Goal: Obtain resource: Download file/media

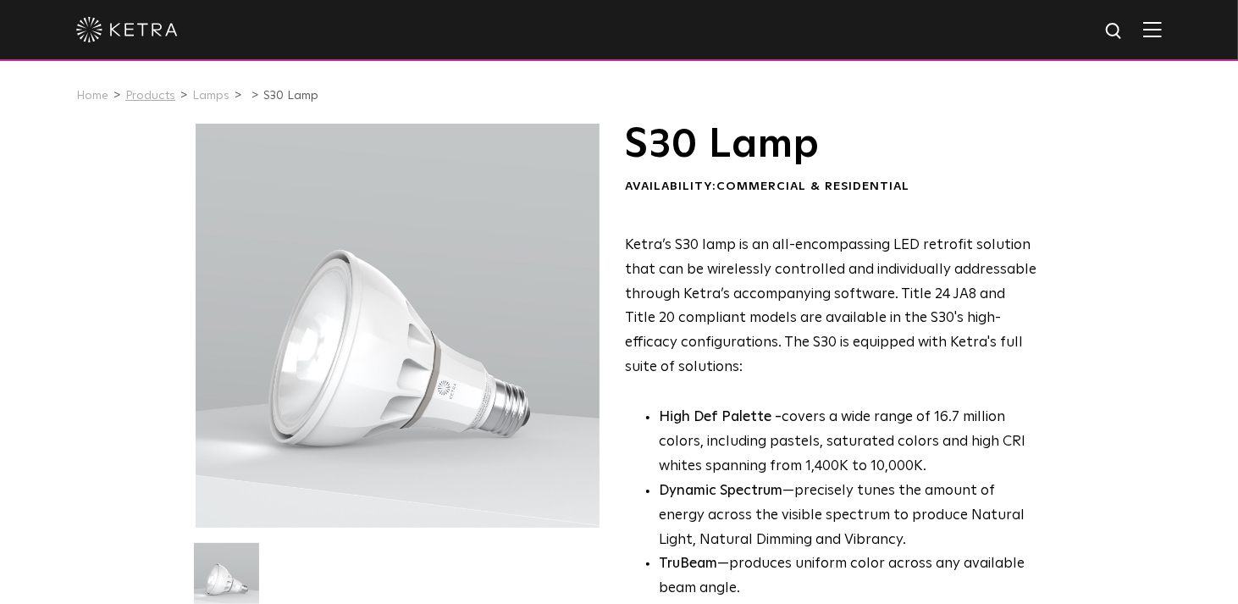
click at [162, 101] on link "Products" at bounding box center [150, 96] width 50 height 12
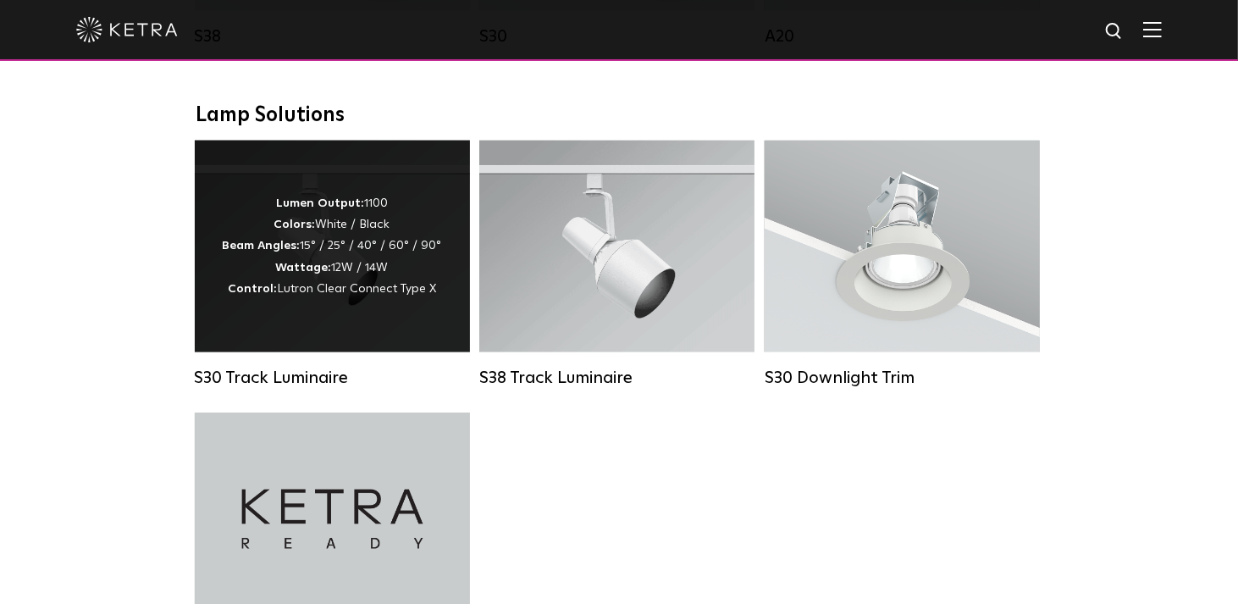
click at [356, 242] on div "Lumen Output: 1100 Colors: White / Black Beam Angles: 15° / 25° / 40° / 60° / 9…" at bounding box center [332, 246] width 219 height 107
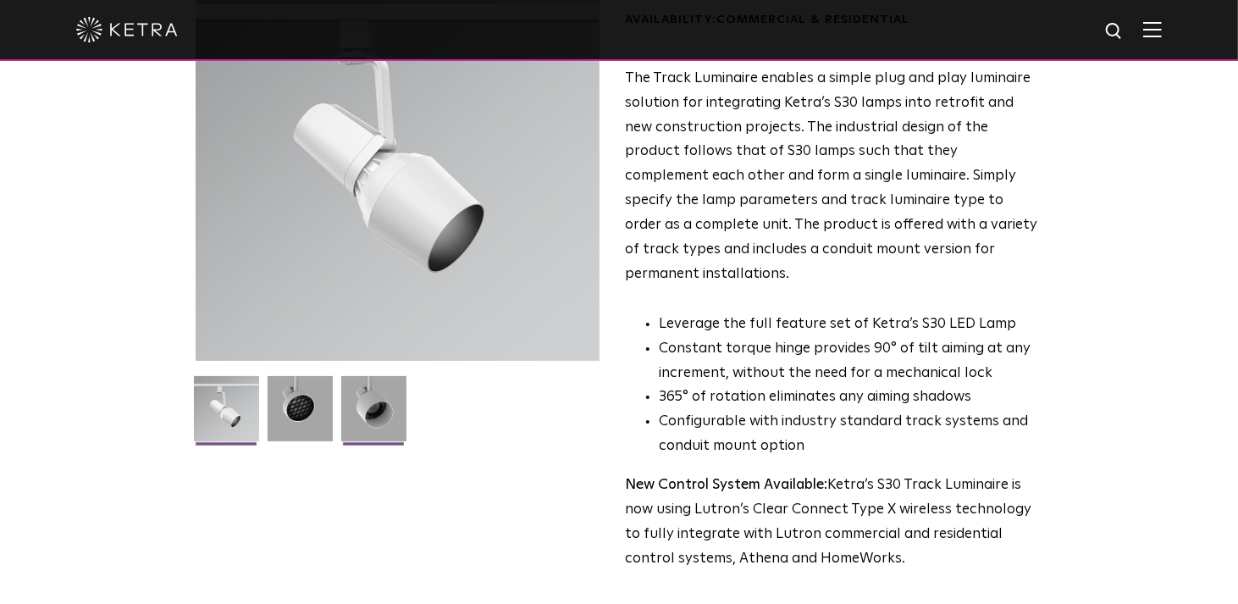
scroll to position [168, 0]
click at [375, 415] on img at bounding box center [373, 414] width 65 height 78
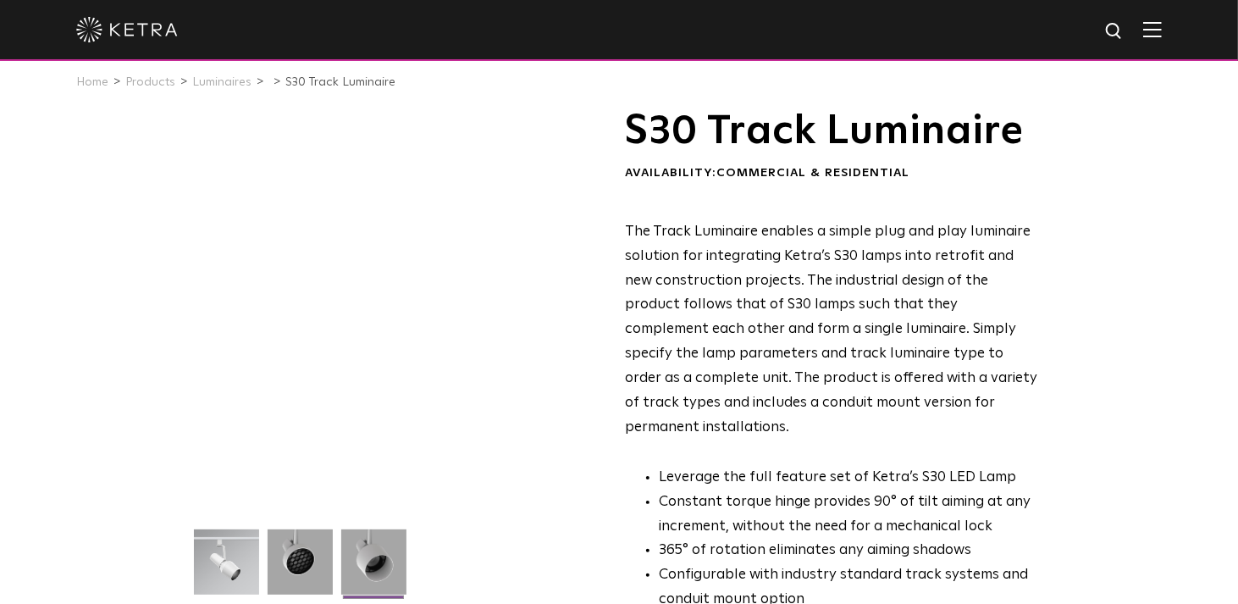
scroll to position [0, 0]
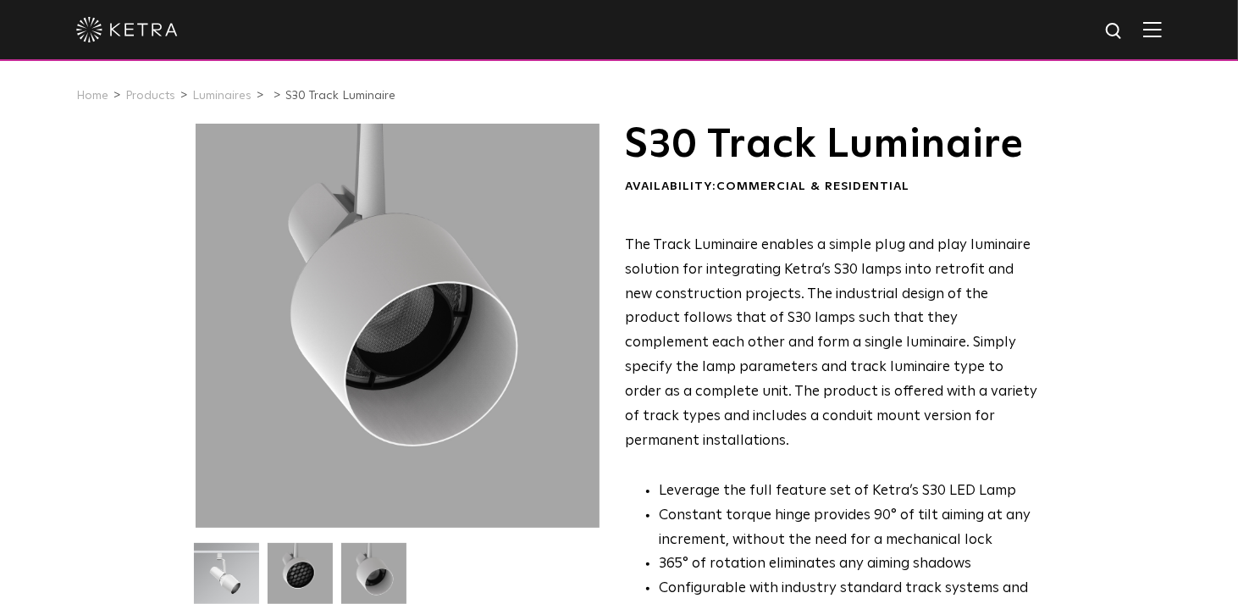
click at [218, 561] on img at bounding box center [226, 582] width 65 height 78
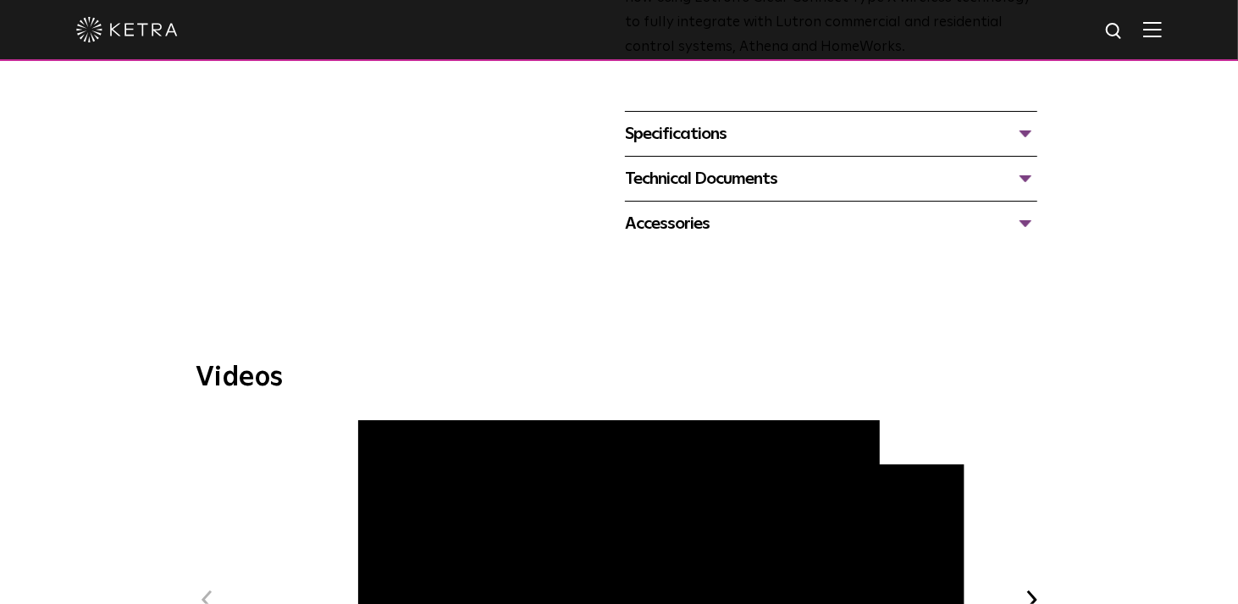
scroll to position [677, 0]
click at [687, 166] on div "Technical Documents" at bounding box center [831, 179] width 412 height 27
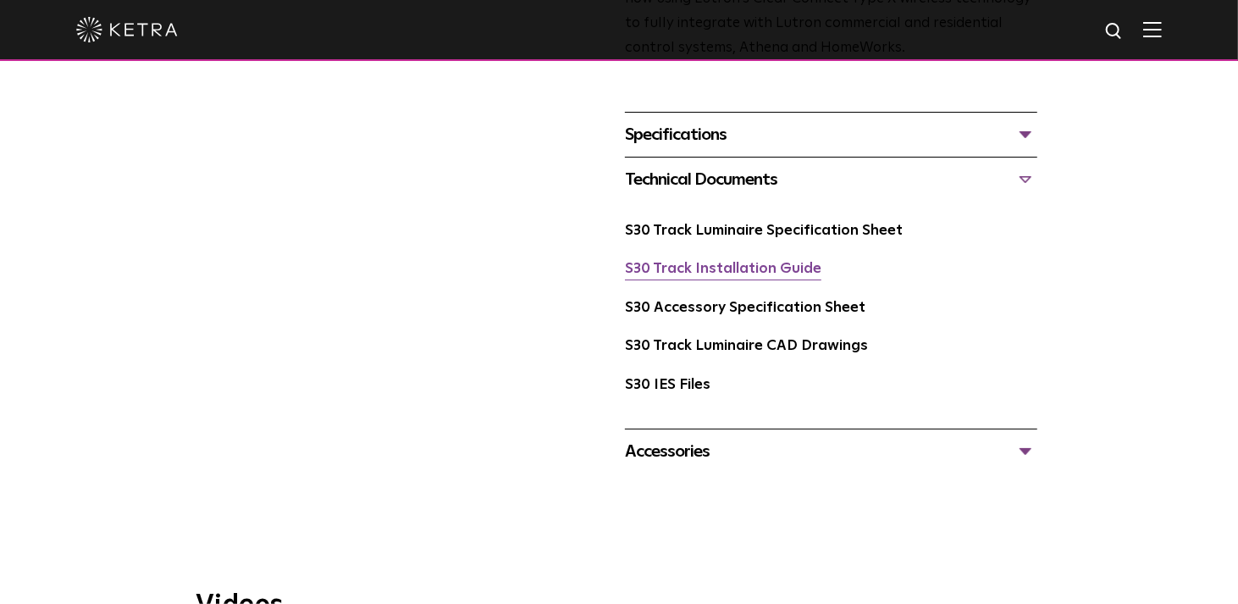
click at [742, 262] on link "S30 Track Installation Guide" at bounding box center [723, 269] width 196 height 14
